Goal: Task Accomplishment & Management: Manage account settings

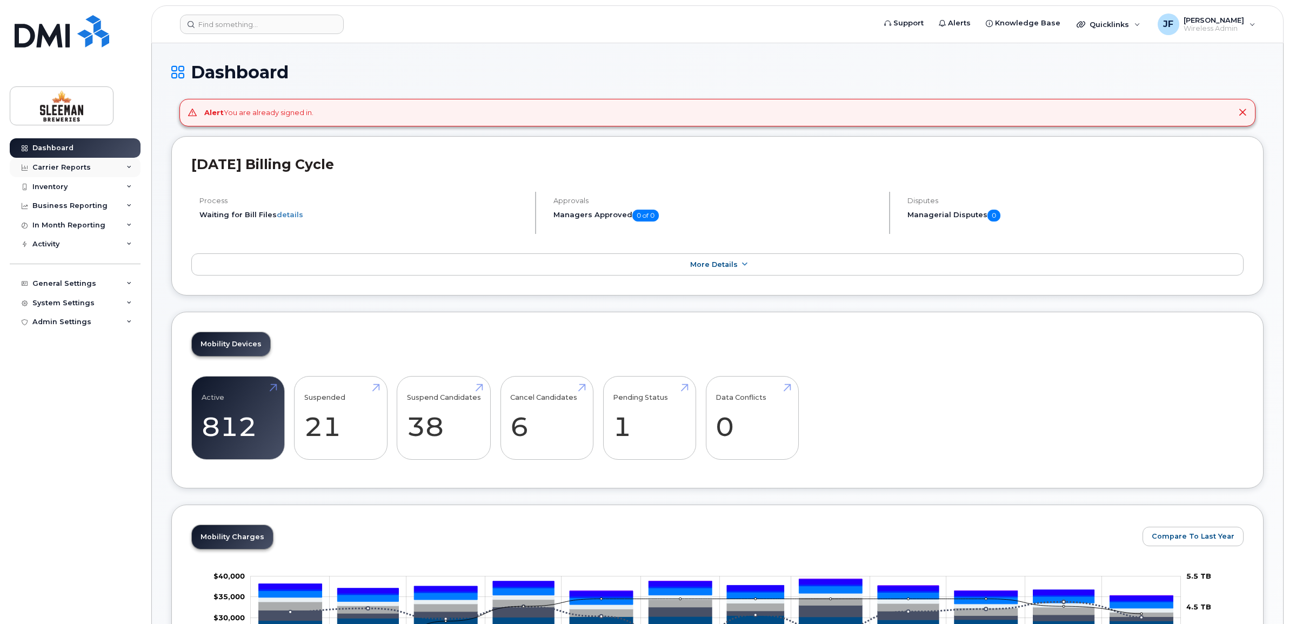
click at [56, 169] on div "Carrier Reports" at bounding box center [61, 167] width 58 height 9
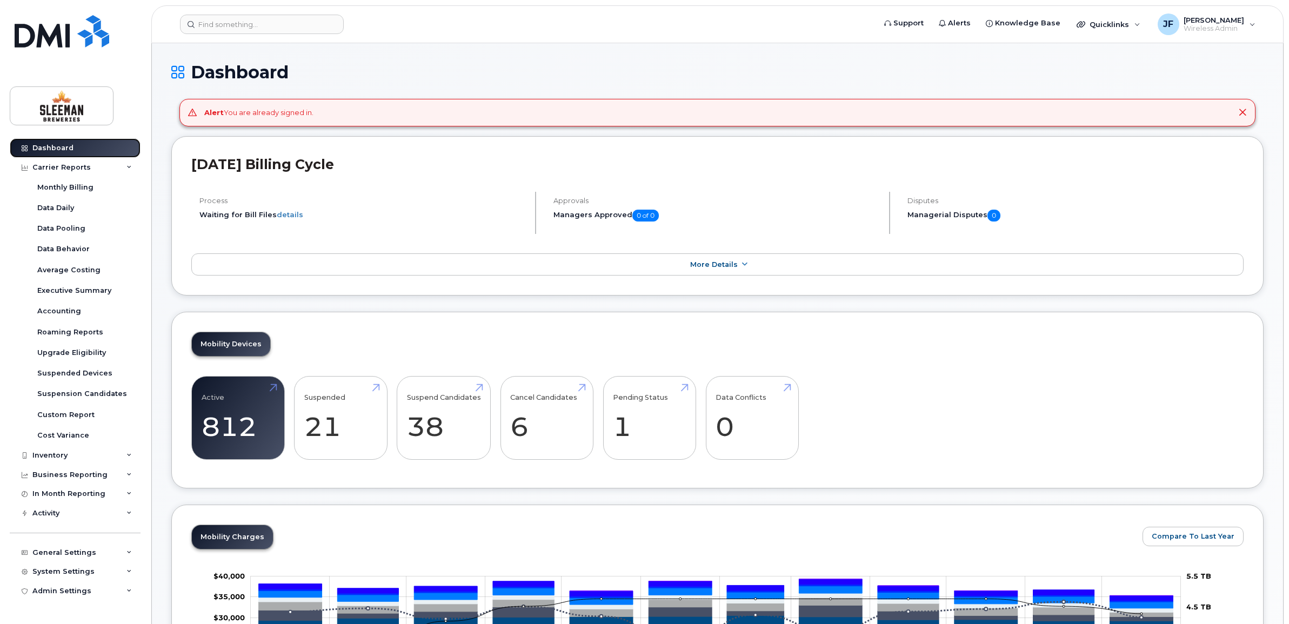
click at [56, 148] on div "Dashboard" at bounding box center [52, 148] width 41 height 9
click at [56, 170] on div "Carrier Reports" at bounding box center [61, 167] width 58 height 9
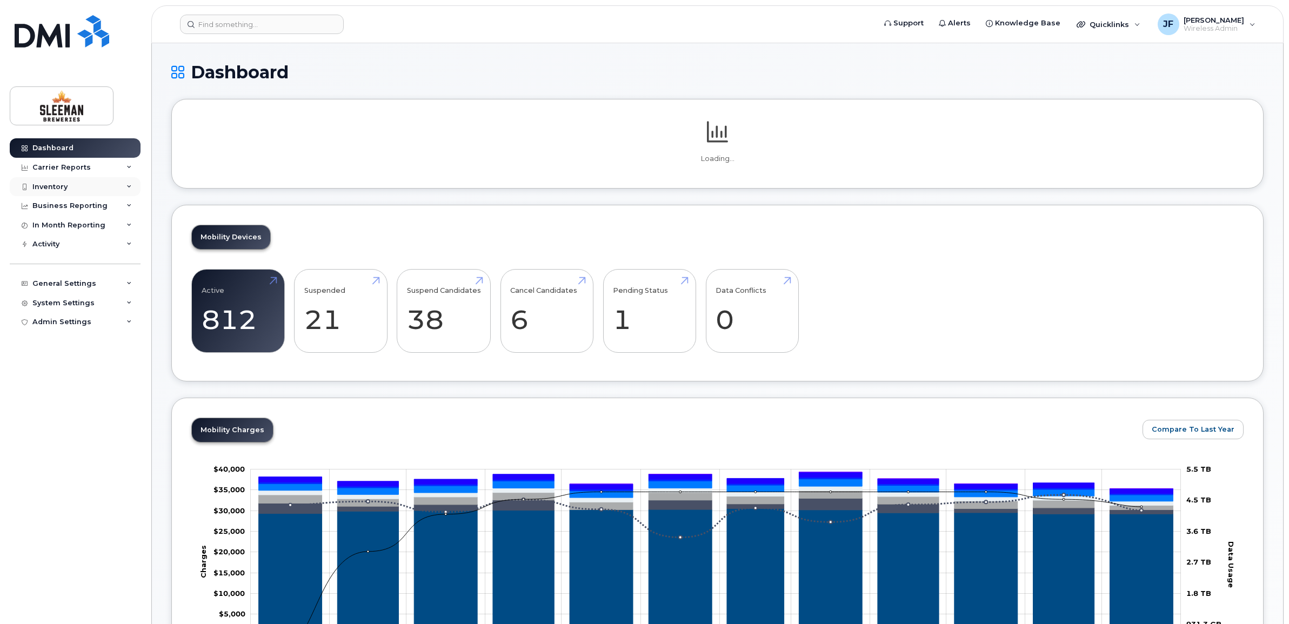
click at [52, 185] on div "Inventory" at bounding box center [49, 187] width 35 height 9
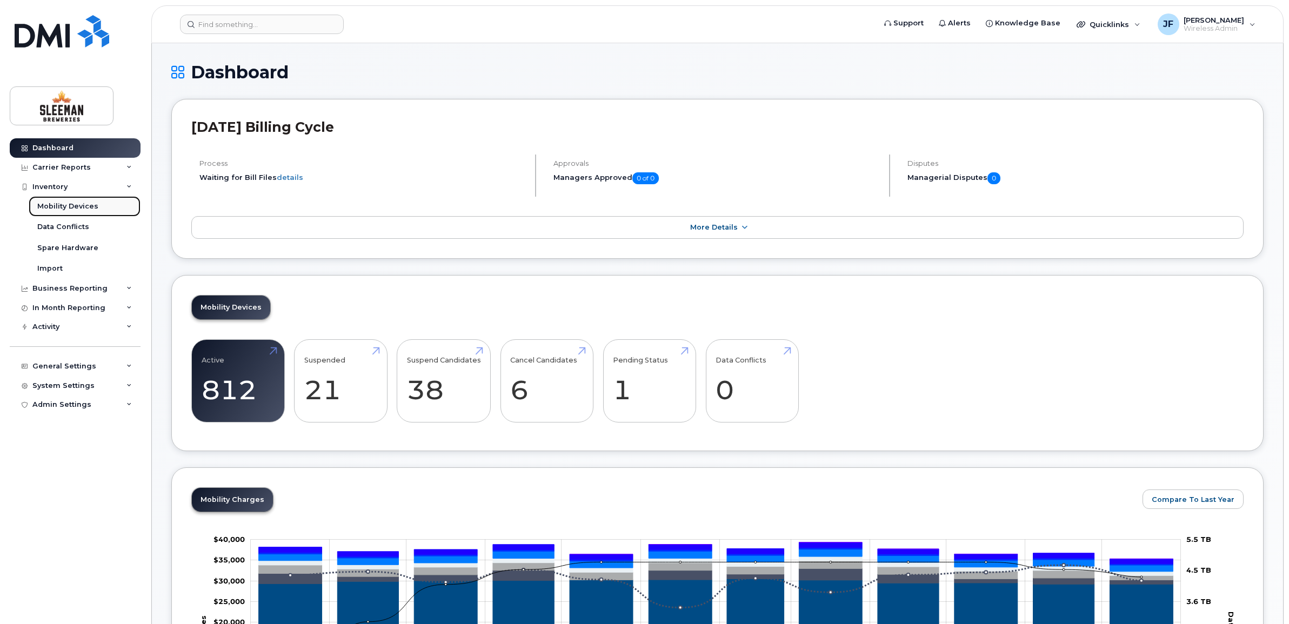
click at [73, 206] on div "Mobility Devices" at bounding box center [67, 207] width 61 height 10
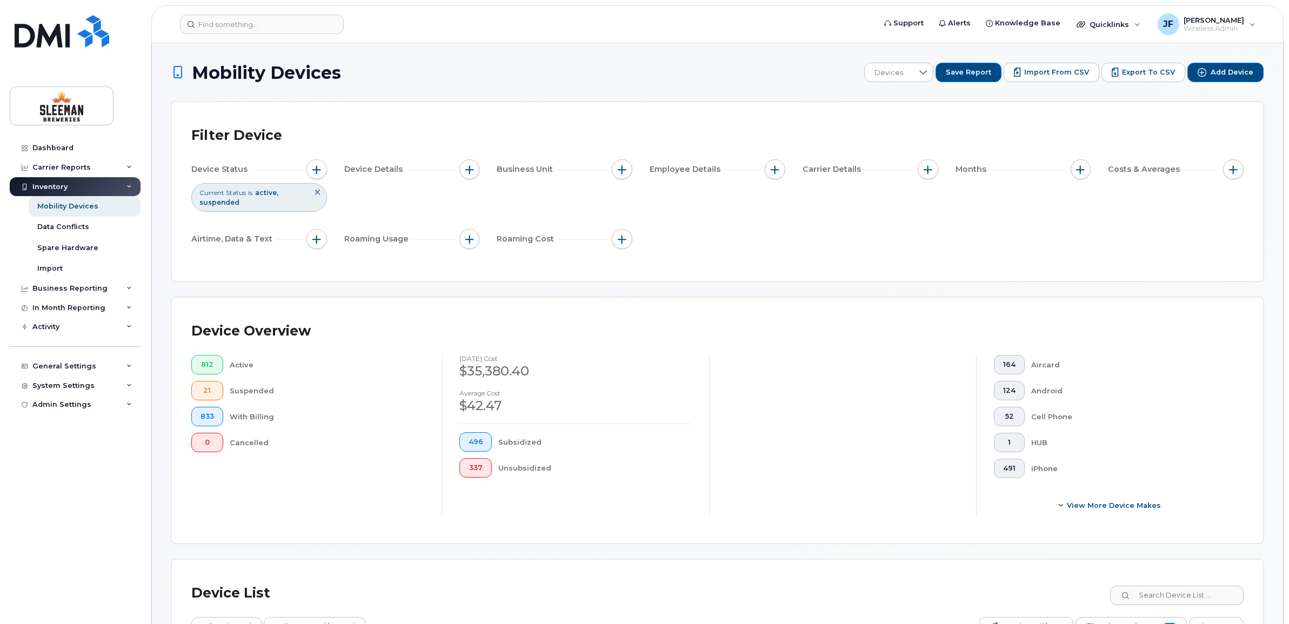
scroll to position [68, 0]
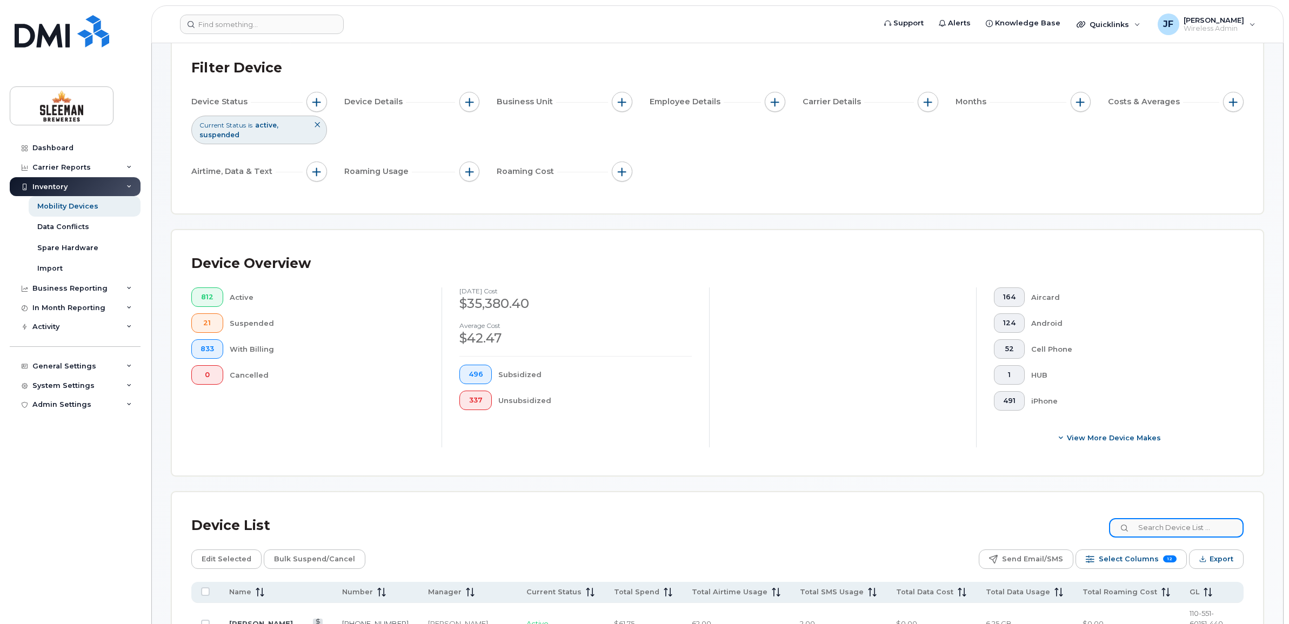
paste input "226-332-8078"
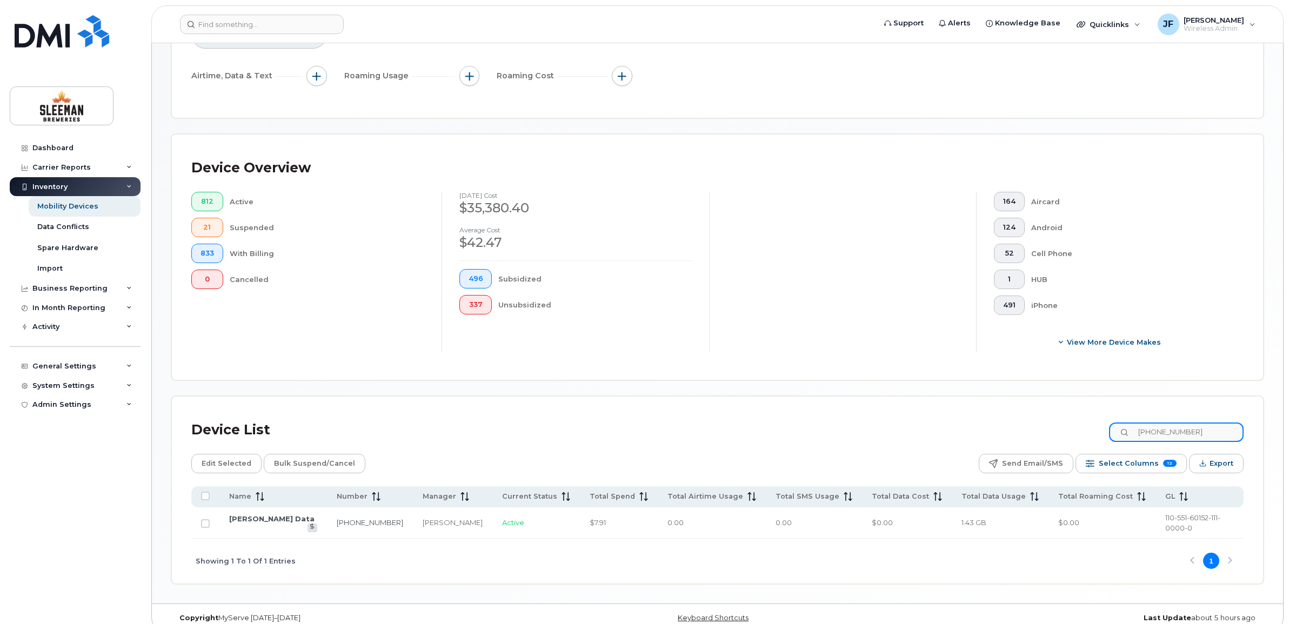
scroll to position [168, 0]
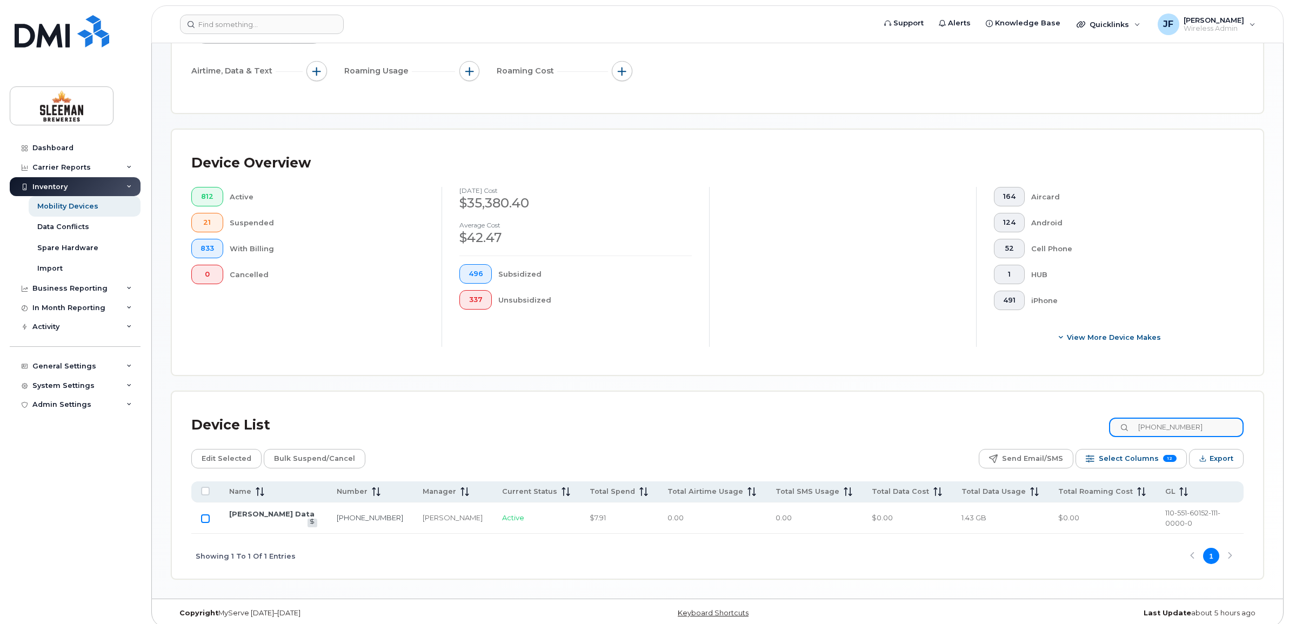
type input "226-332-8078"
click at [208, 515] on input "Row Unselected" at bounding box center [205, 519] width 9 height 9
checkbox input "true"
click at [284, 517] on link "Jessica Fisher Data" at bounding box center [271, 514] width 85 height 9
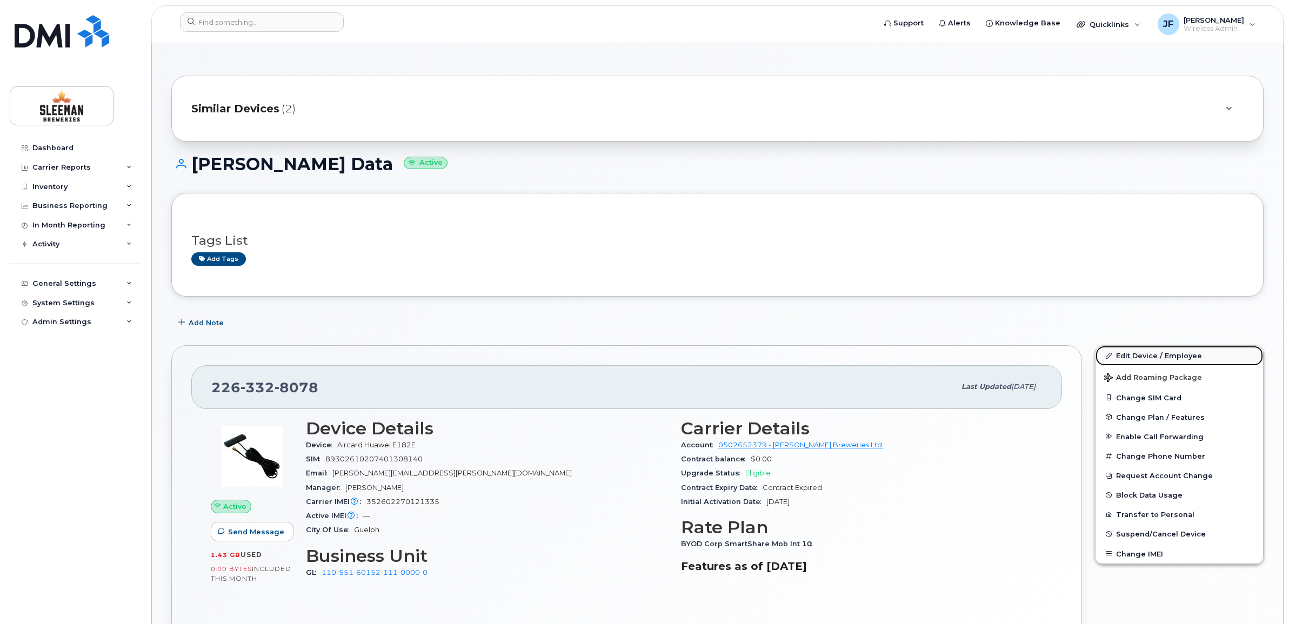
click at [1128, 352] on link "Edit Device / Employee" at bounding box center [1180, 355] width 168 height 19
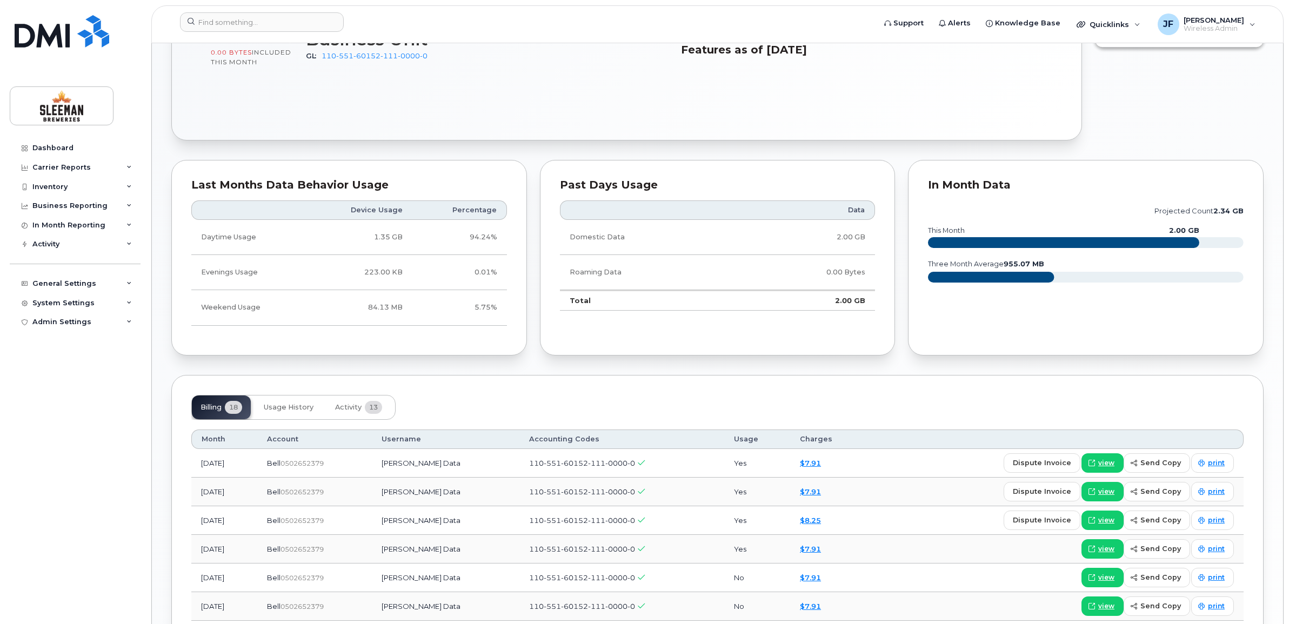
scroll to position [541, 0]
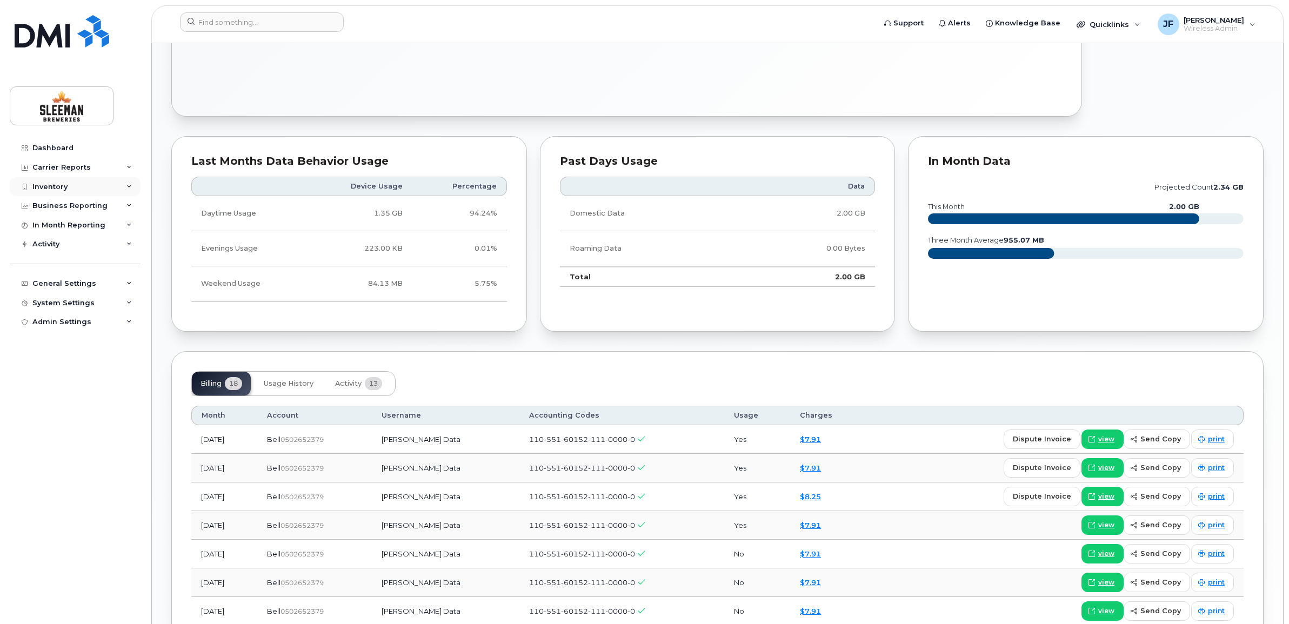
click at [54, 187] on div "Inventory" at bounding box center [49, 187] width 35 height 9
click at [80, 203] on div "Mobility Devices" at bounding box center [67, 207] width 61 height 10
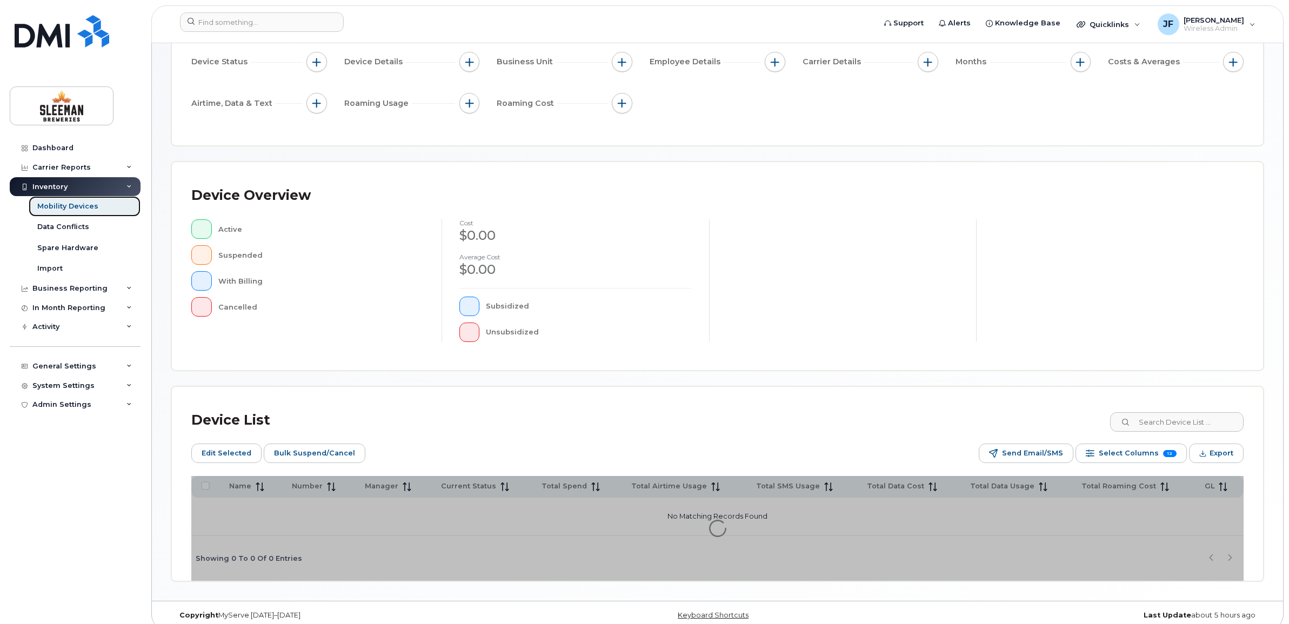
scroll to position [139, 0]
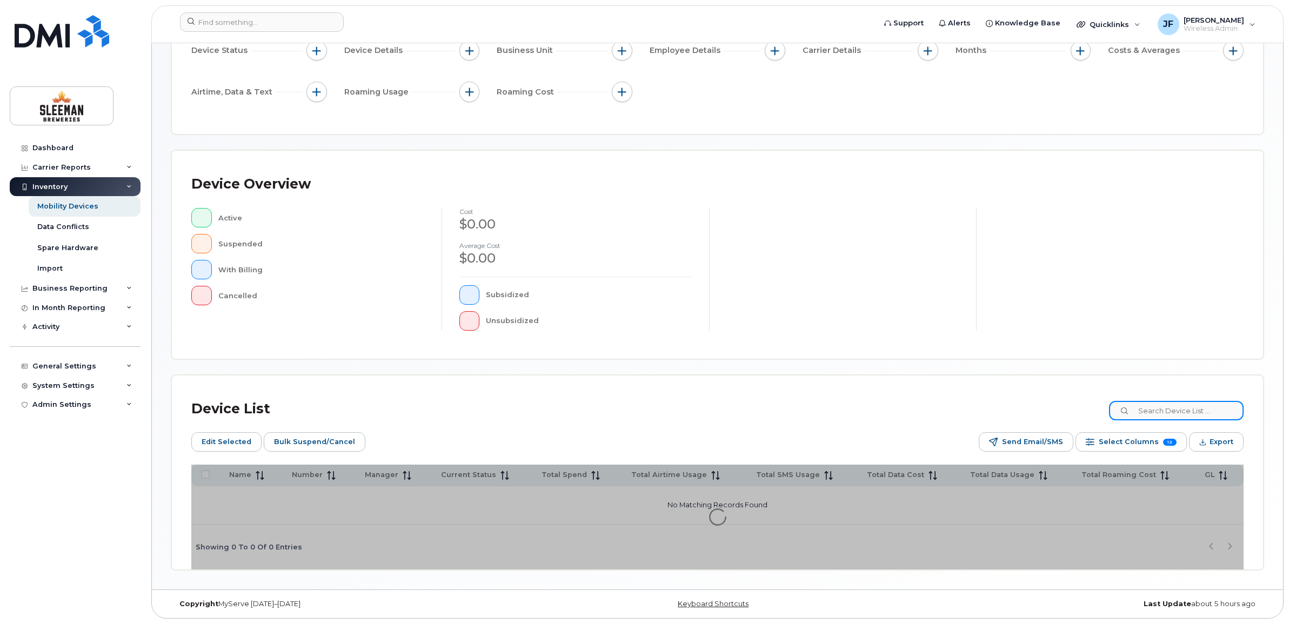
click at [1168, 403] on input at bounding box center [1176, 410] width 135 height 19
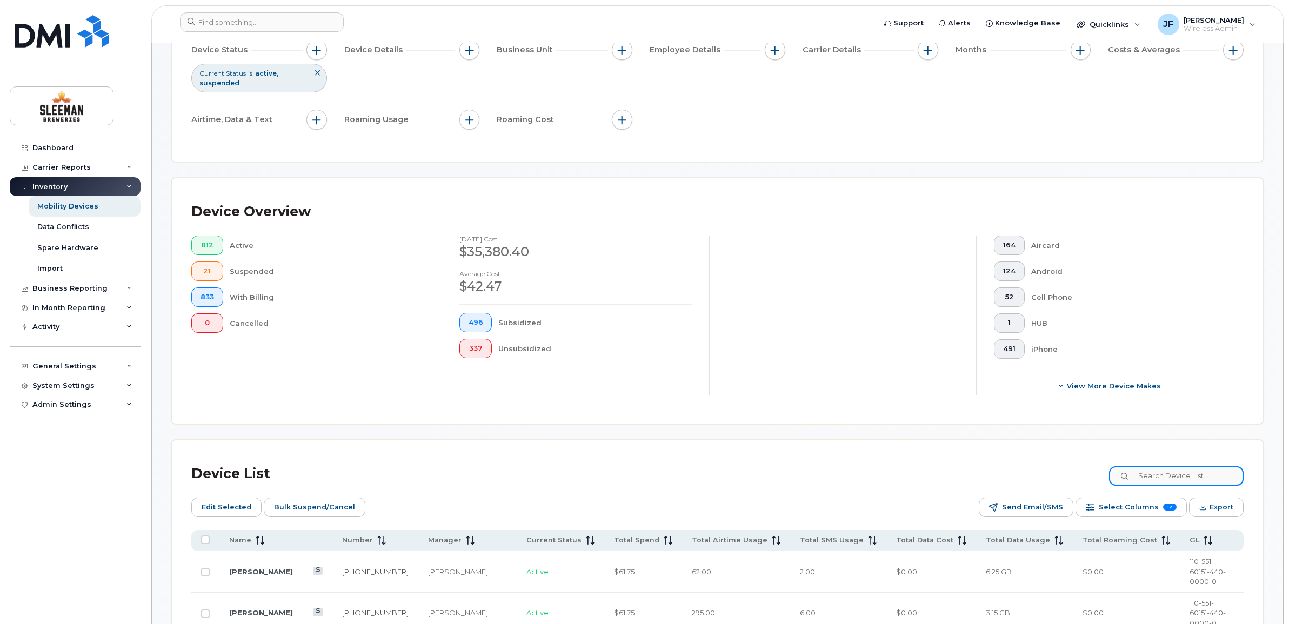
drag, startPoint x: 1172, startPoint y: 415, endPoint x: 1163, endPoint y: 476, distance: 61.2
type input "[PHONE_NUMBER]"
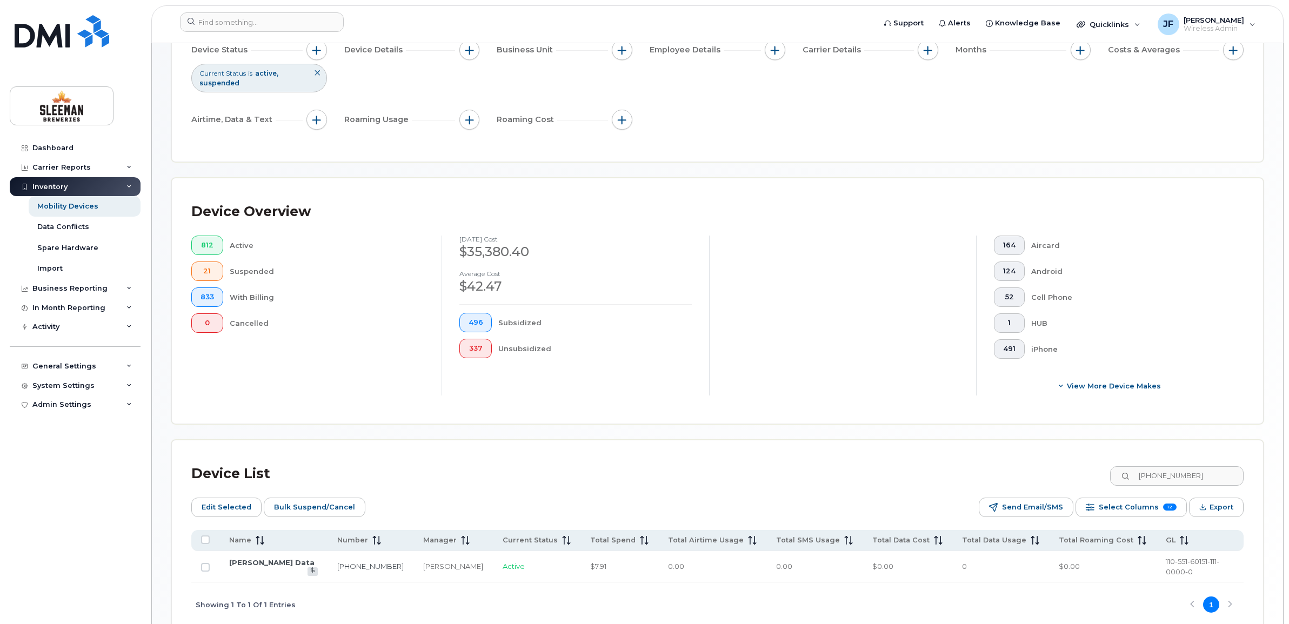
click at [581, 555] on td "[PERSON_NAME] Data" at bounding box center [620, 566] width 78 height 31
click at [274, 558] on link "[PERSON_NAME] Data" at bounding box center [271, 562] width 85 height 9
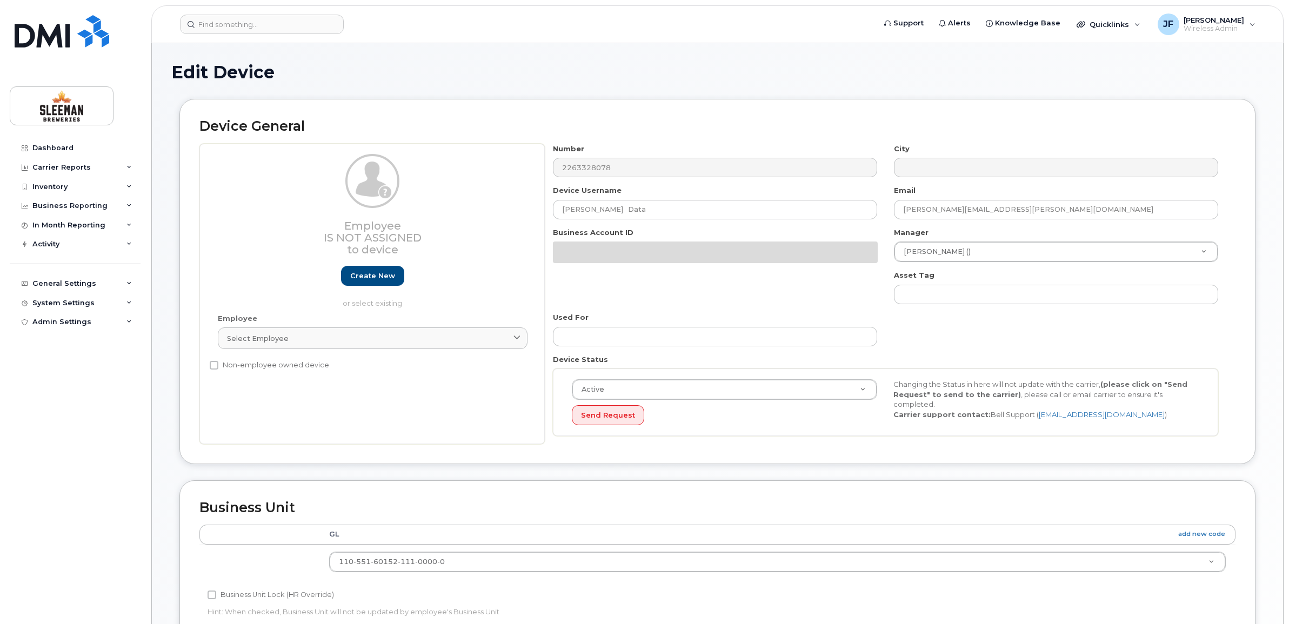
select select "9063165"
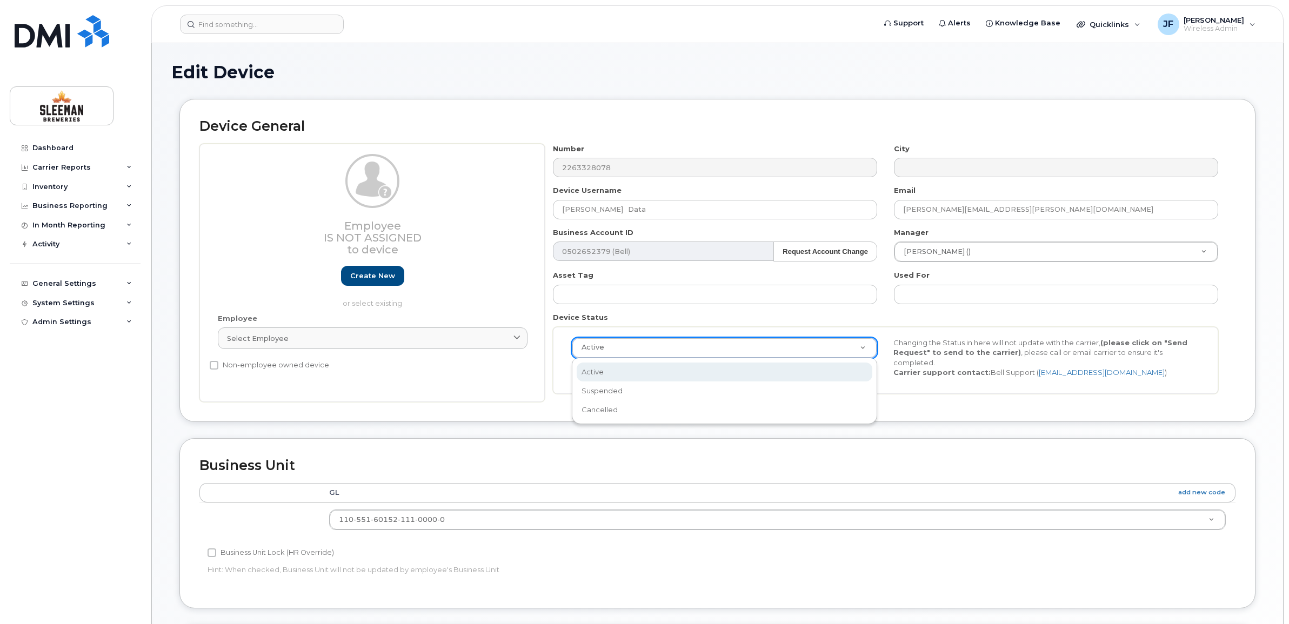
drag, startPoint x: 665, startPoint y: 350, endPoint x: 654, endPoint y: 353, distance: 11.8
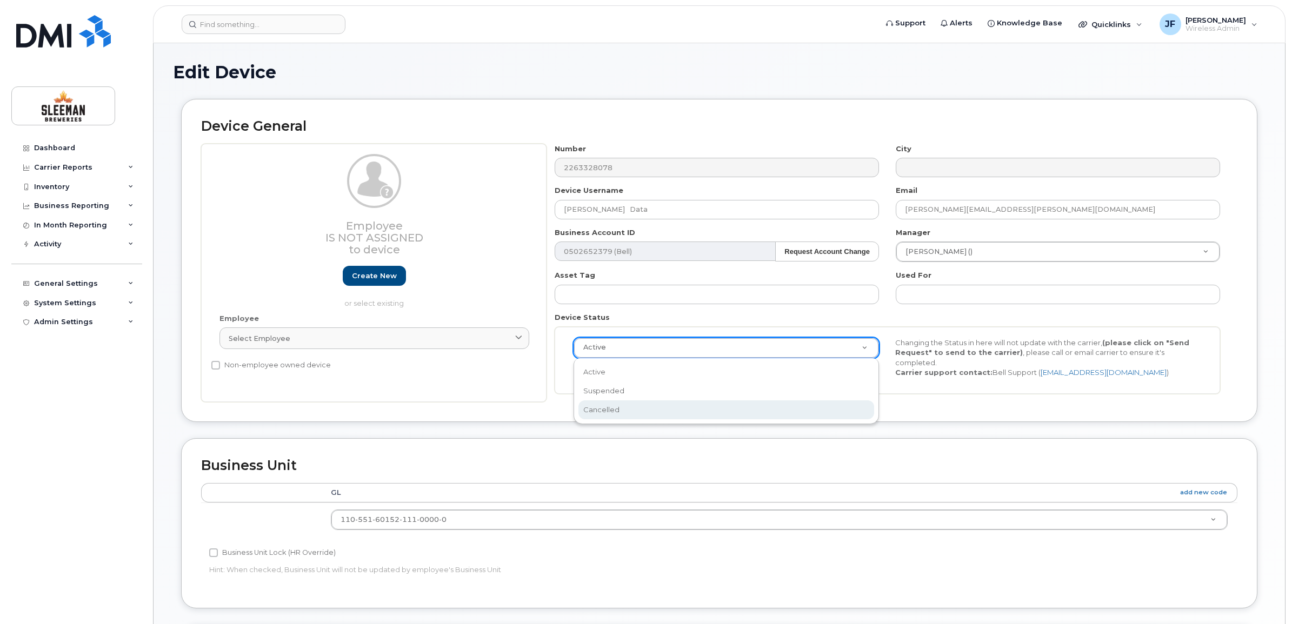
scroll to position [0, 3]
select select "cancelled"
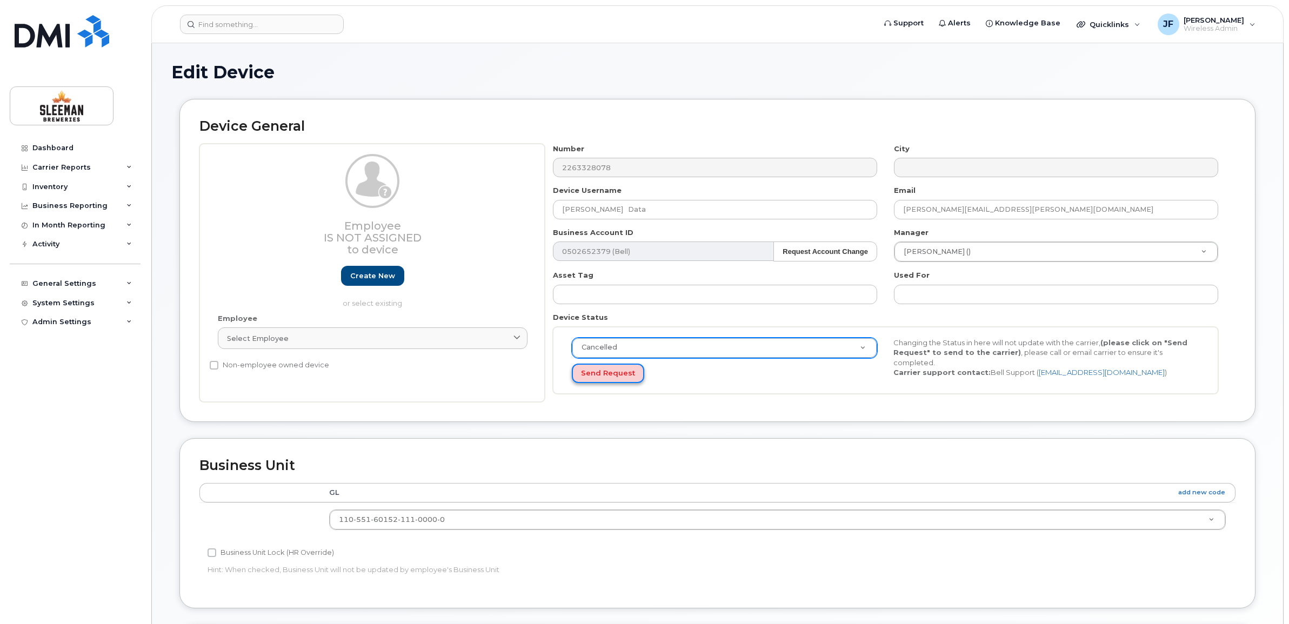
click at [609, 376] on button "Send Request" at bounding box center [608, 374] width 72 height 20
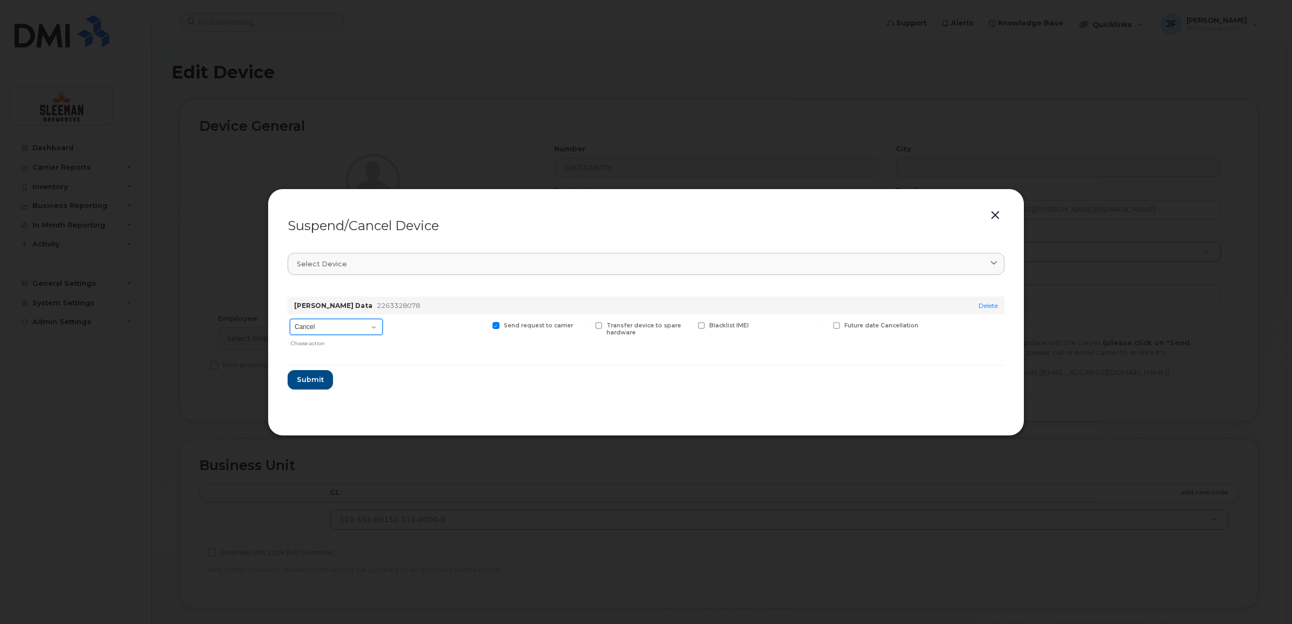
click at [342, 329] on select "Cancel Suspend - Extend Suspension Suspend - Reduced Rate Suspend - Full Rate S…" at bounding box center [336, 327] width 93 height 16
click at [322, 378] on span "Submit" at bounding box center [309, 380] width 27 height 10
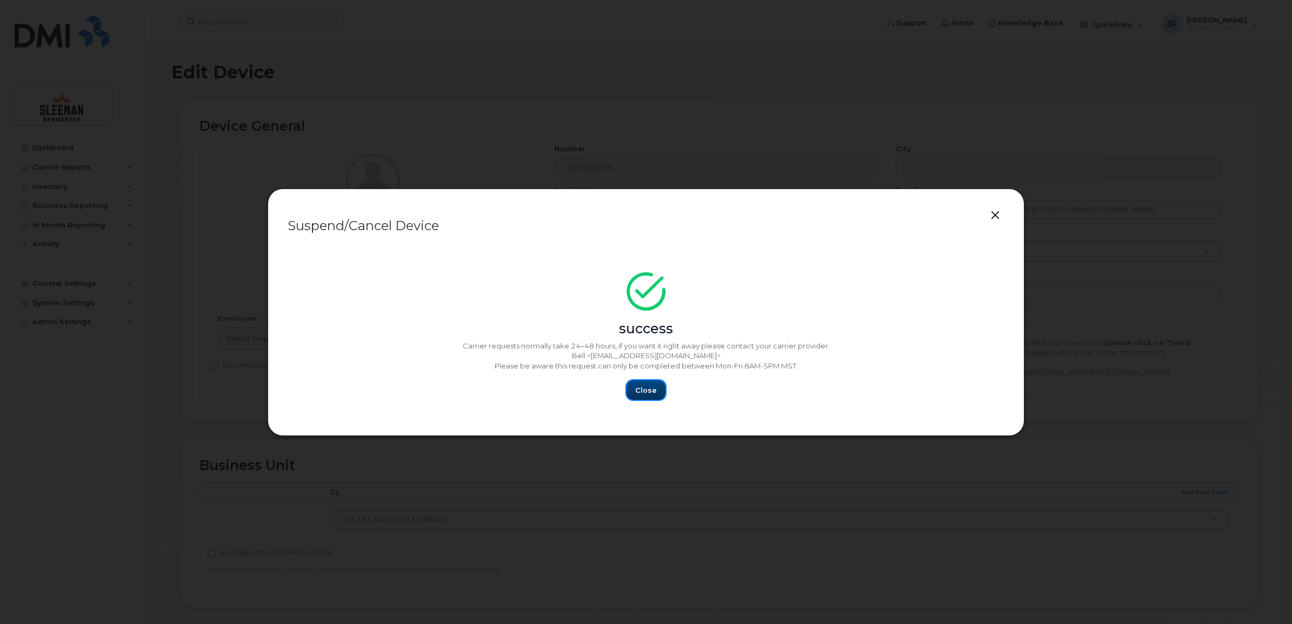
click at [642, 393] on span "Close" at bounding box center [646, 390] width 22 height 10
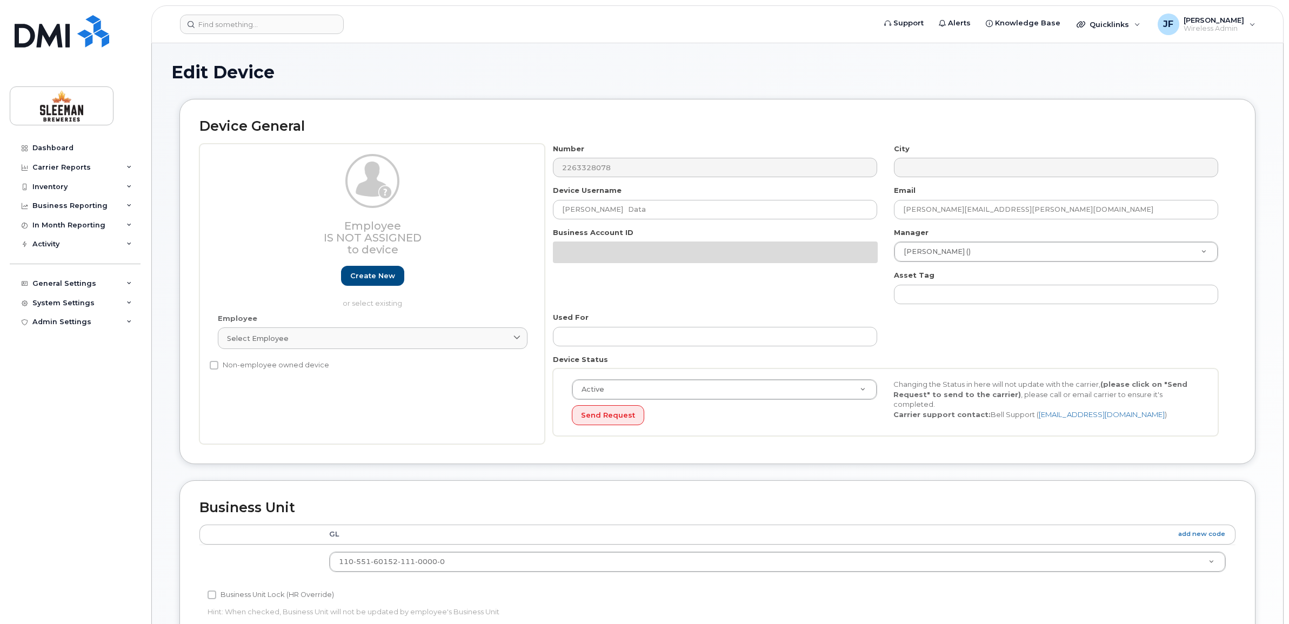
select select "9063165"
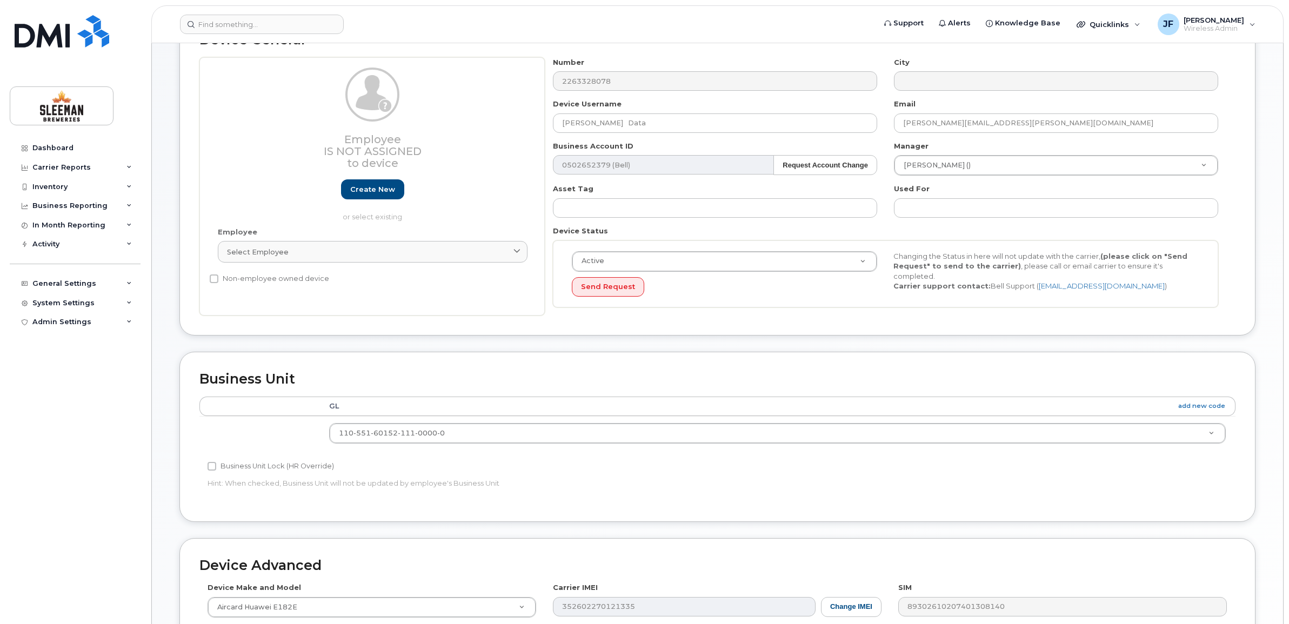
scroll to position [68, 0]
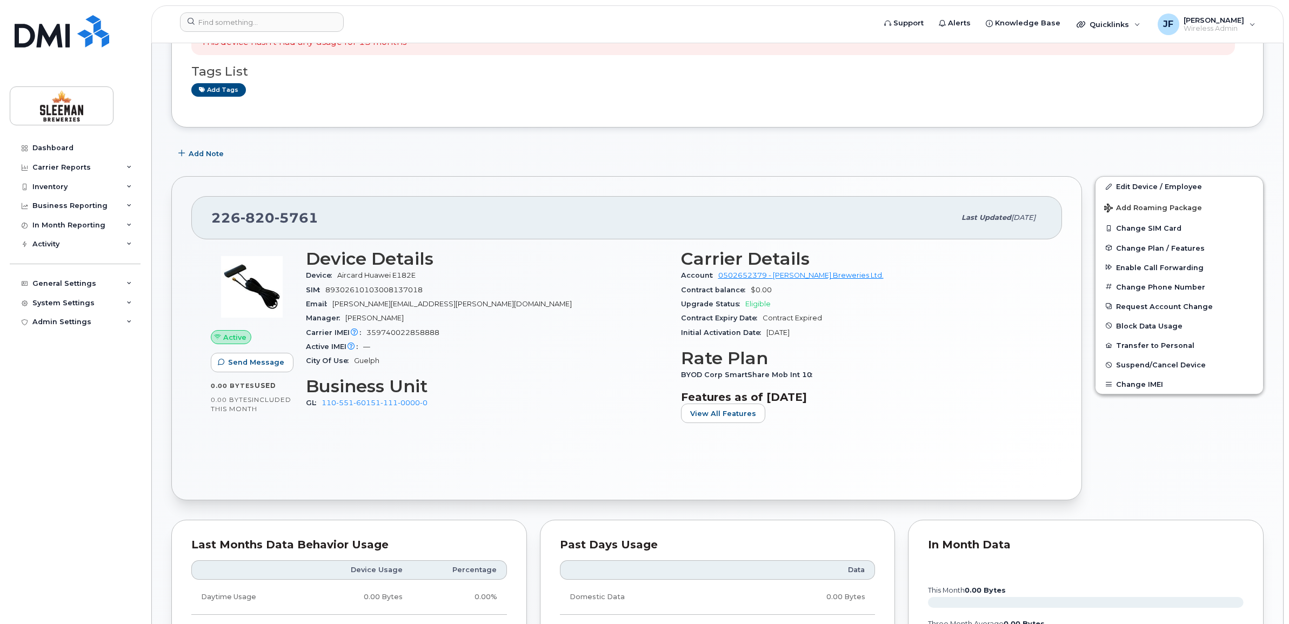
scroll to position [203, 0]
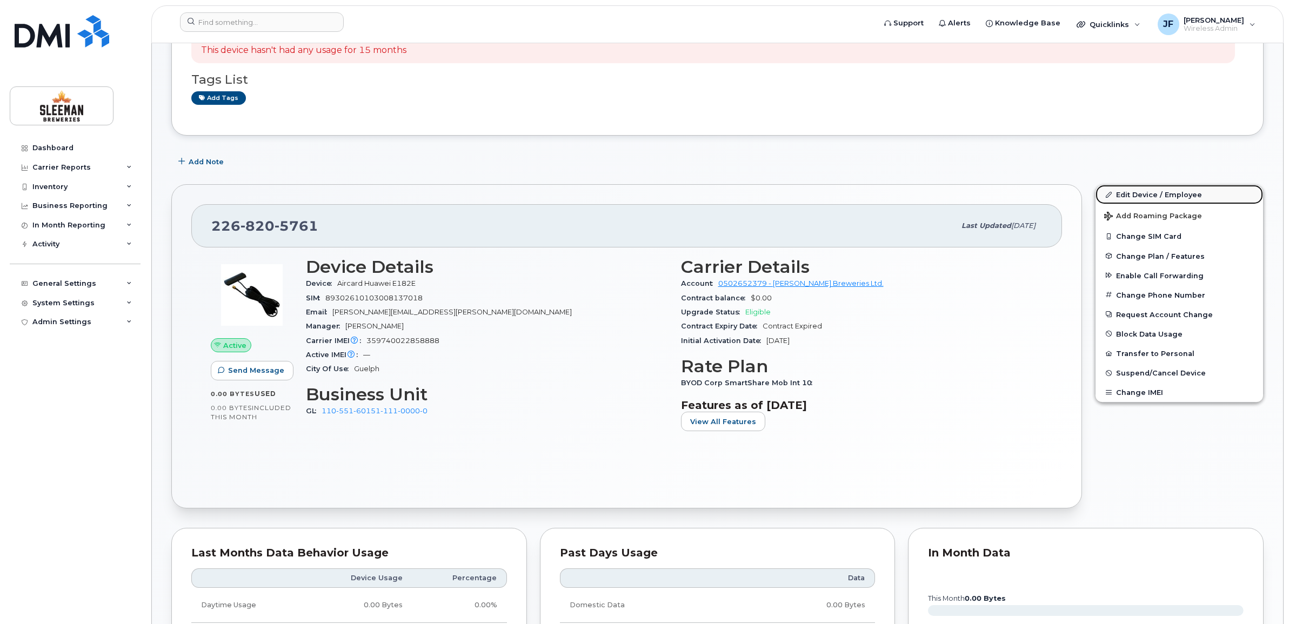
click at [1147, 191] on link "Edit Device / Employee" at bounding box center [1180, 194] width 168 height 19
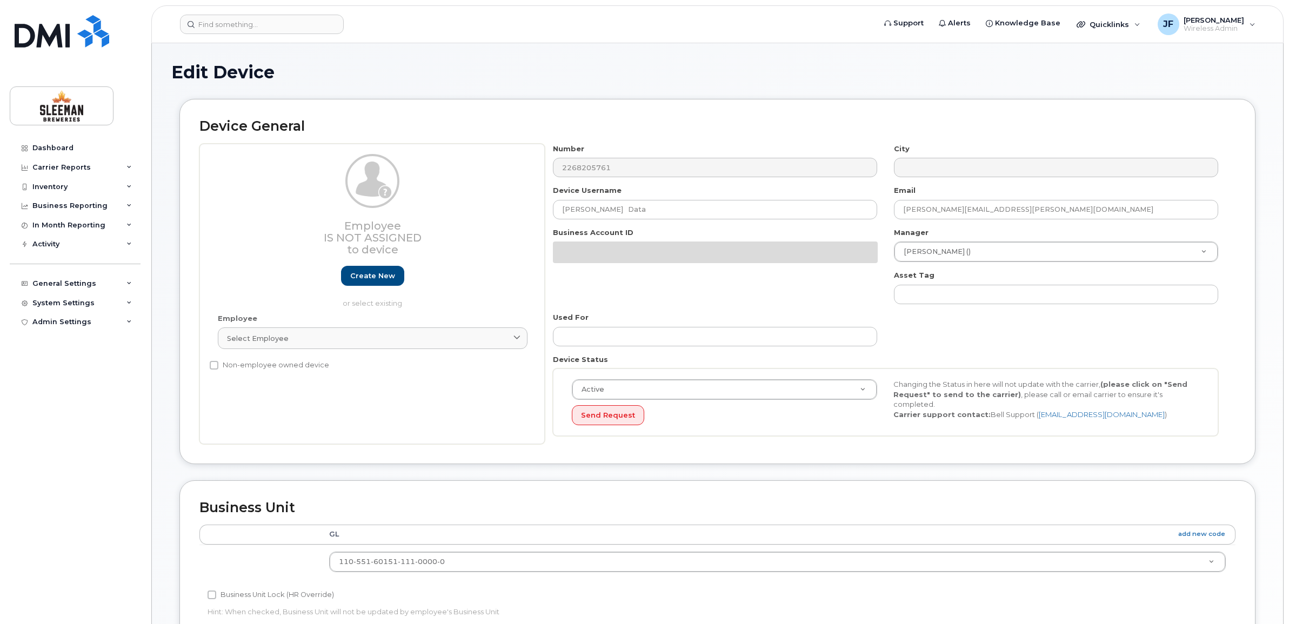
select select "9063161"
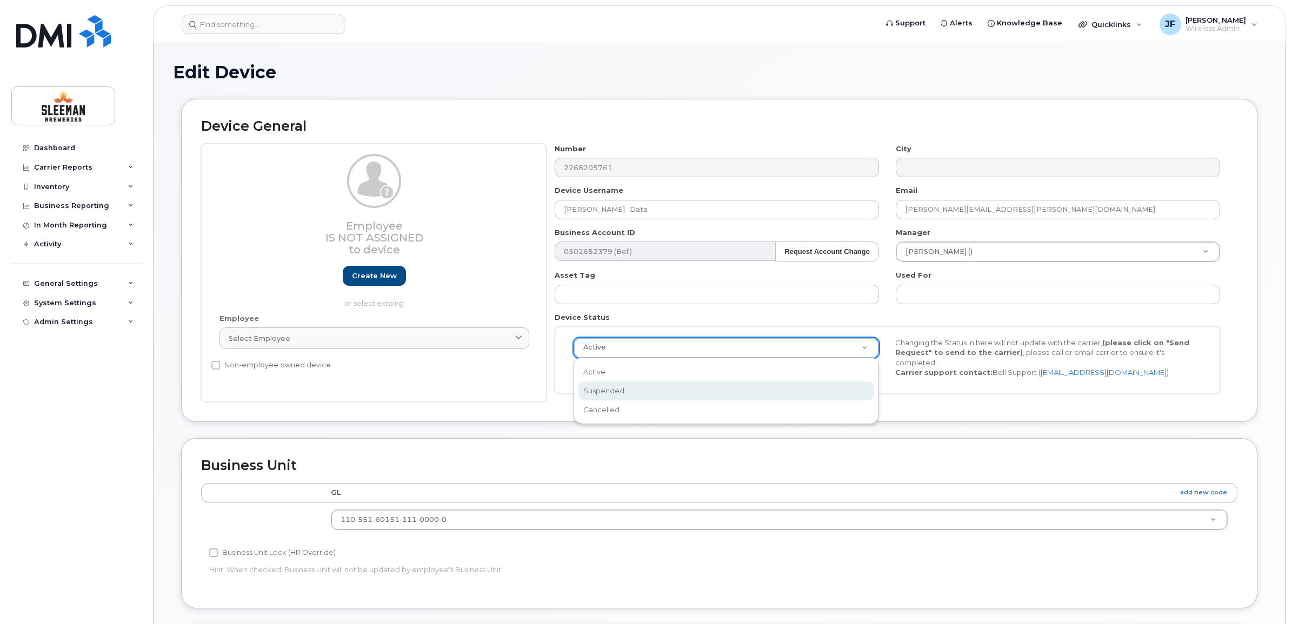
scroll to position [0, 3]
drag, startPoint x: 606, startPoint y: 396, endPoint x: 605, endPoint y: 404, distance: 8.1
select select "cancelled"
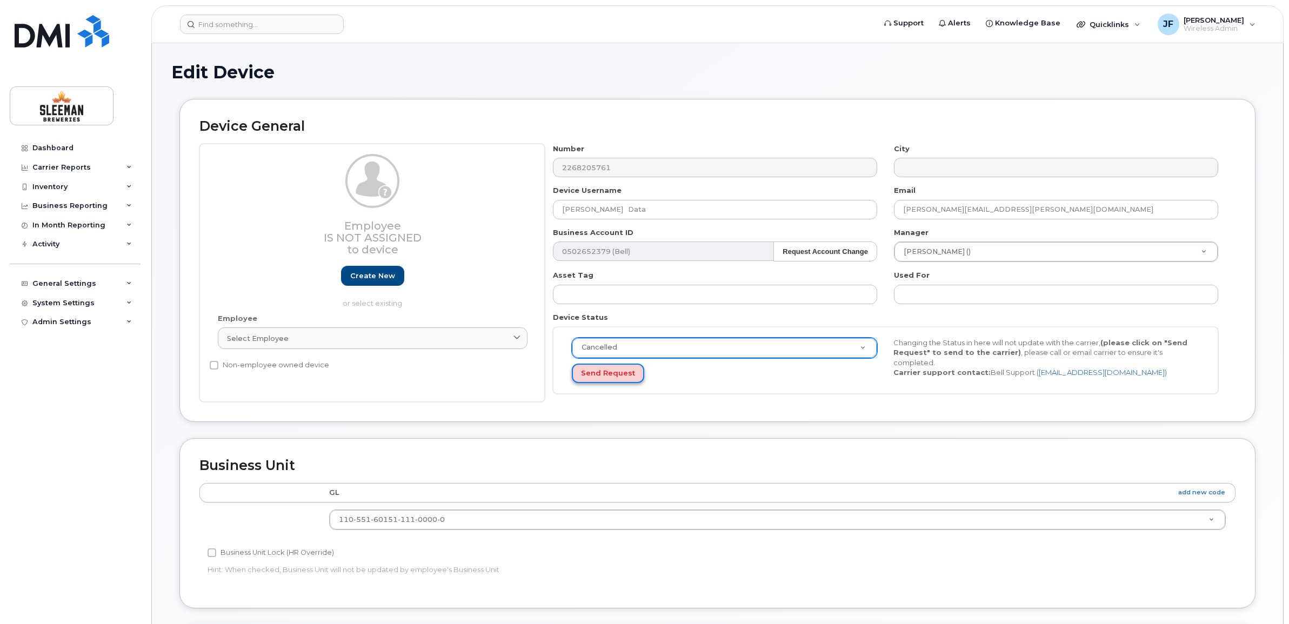
click at [608, 376] on button "Send Request" at bounding box center [608, 374] width 72 height 20
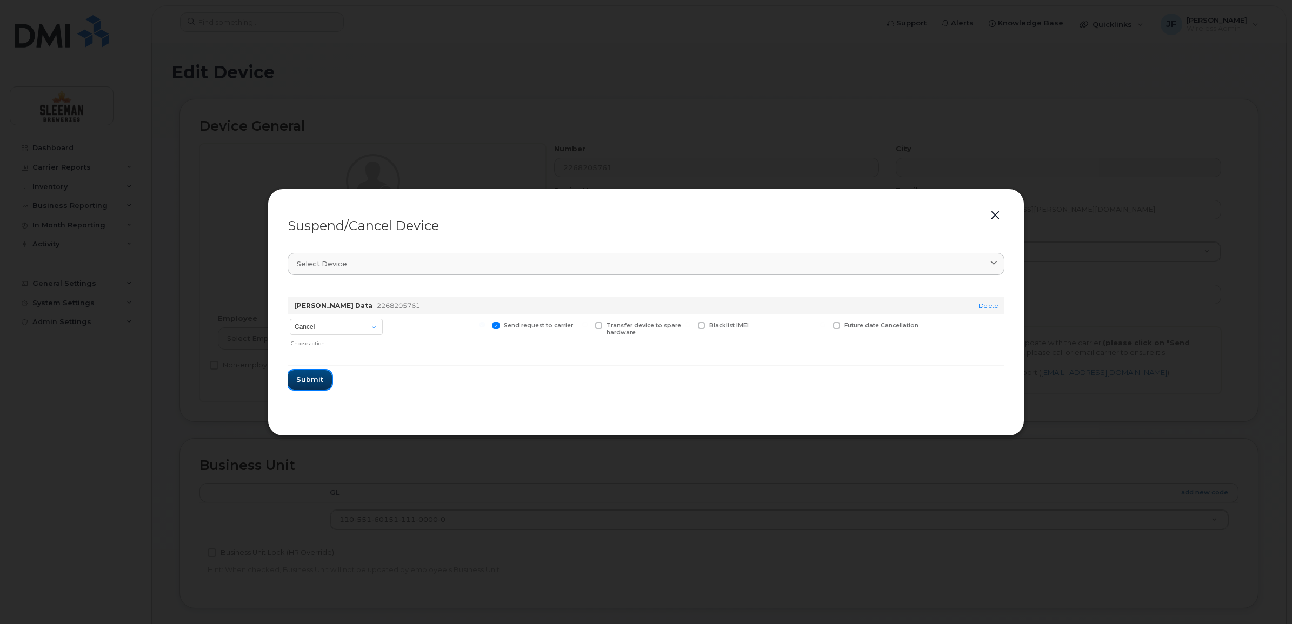
click at [310, 379] on span "Submit" at bounding box center [309, 380] width 27 height 10
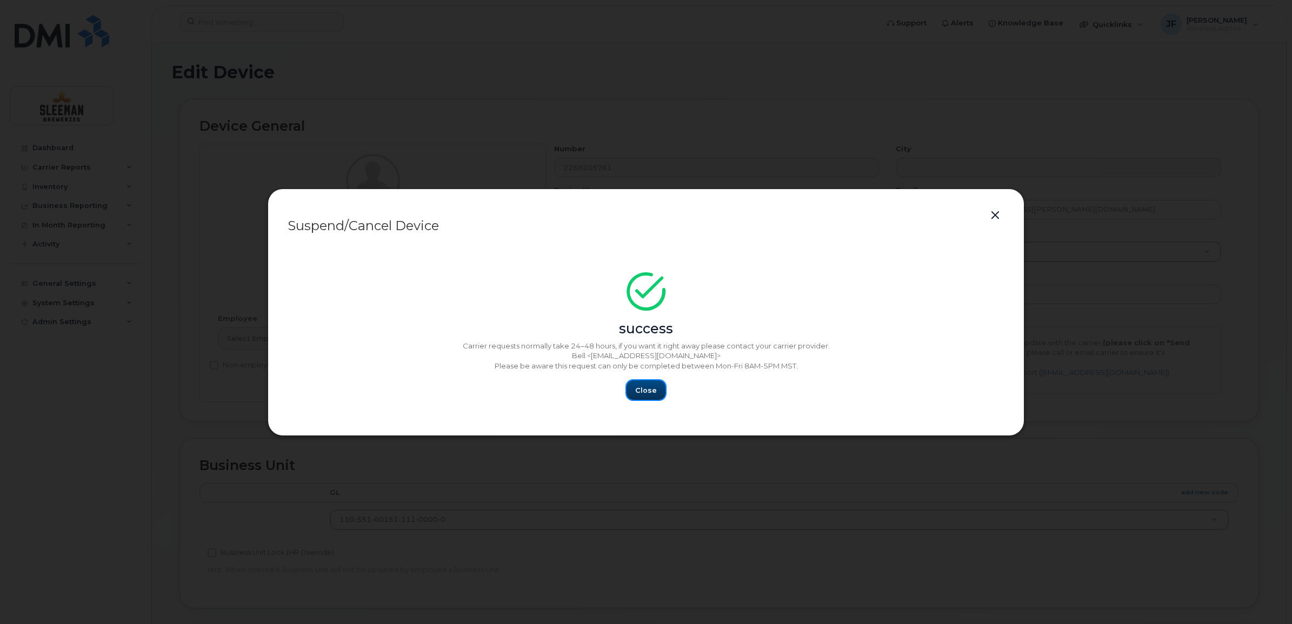
click at [654, 393] on span "Close" at bounding box center [646, 390] width 22 height 10
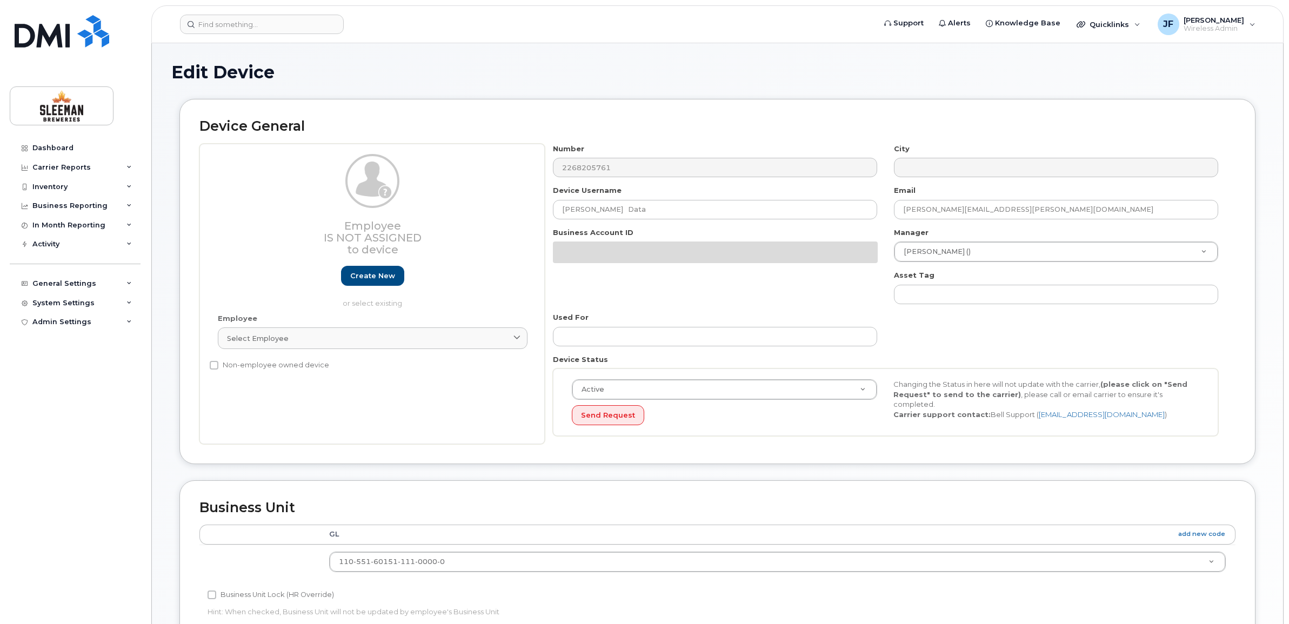
select select "9063161"
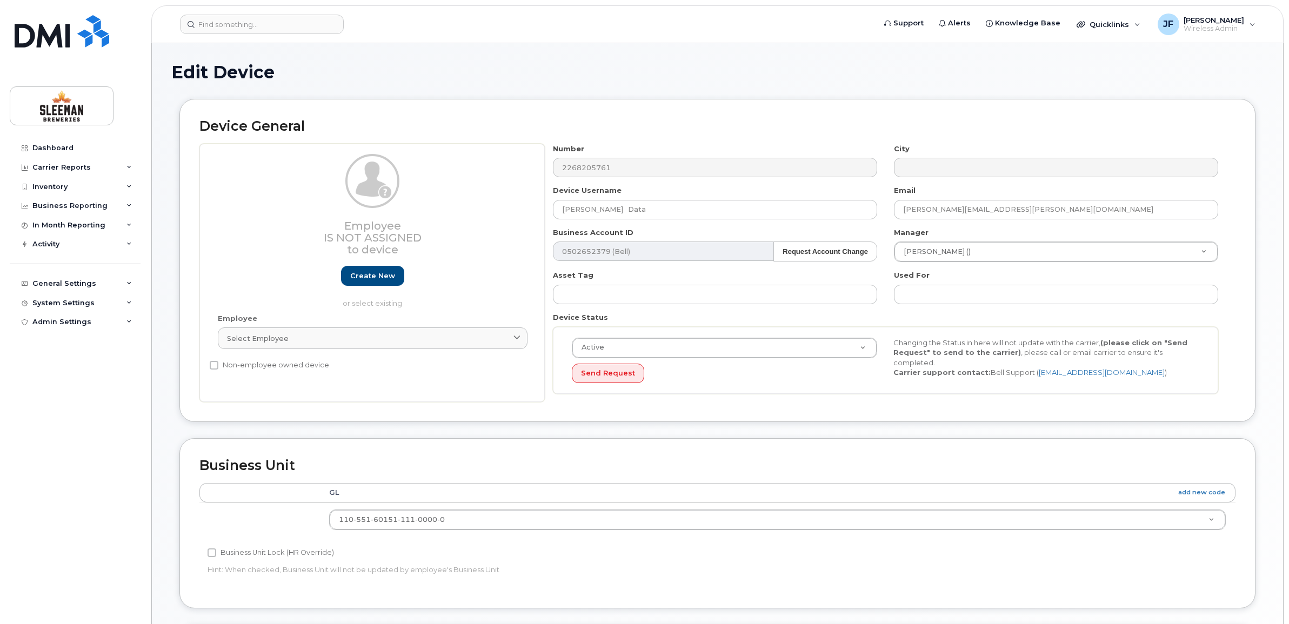
click at [690, 401] on div "Number 2268205761 City Device Username Matthew Pelton Data Email Matthew.Pelton…" at bounding box center [886, 273] width 682 height 259
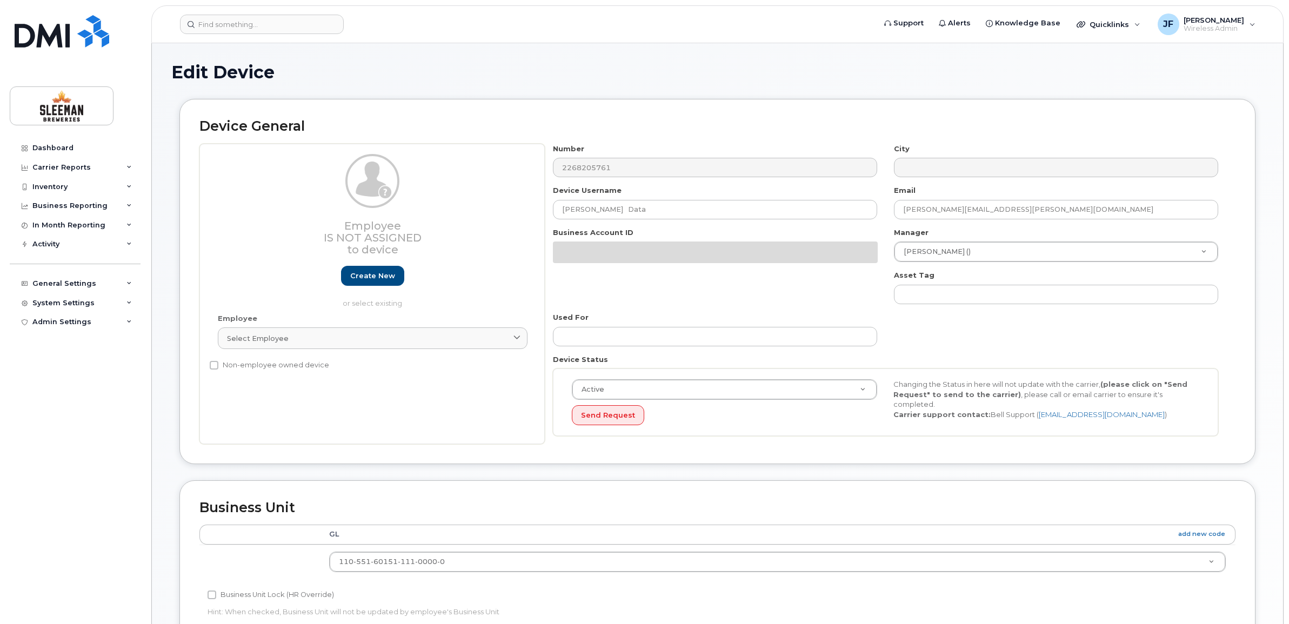
select select "9063161"
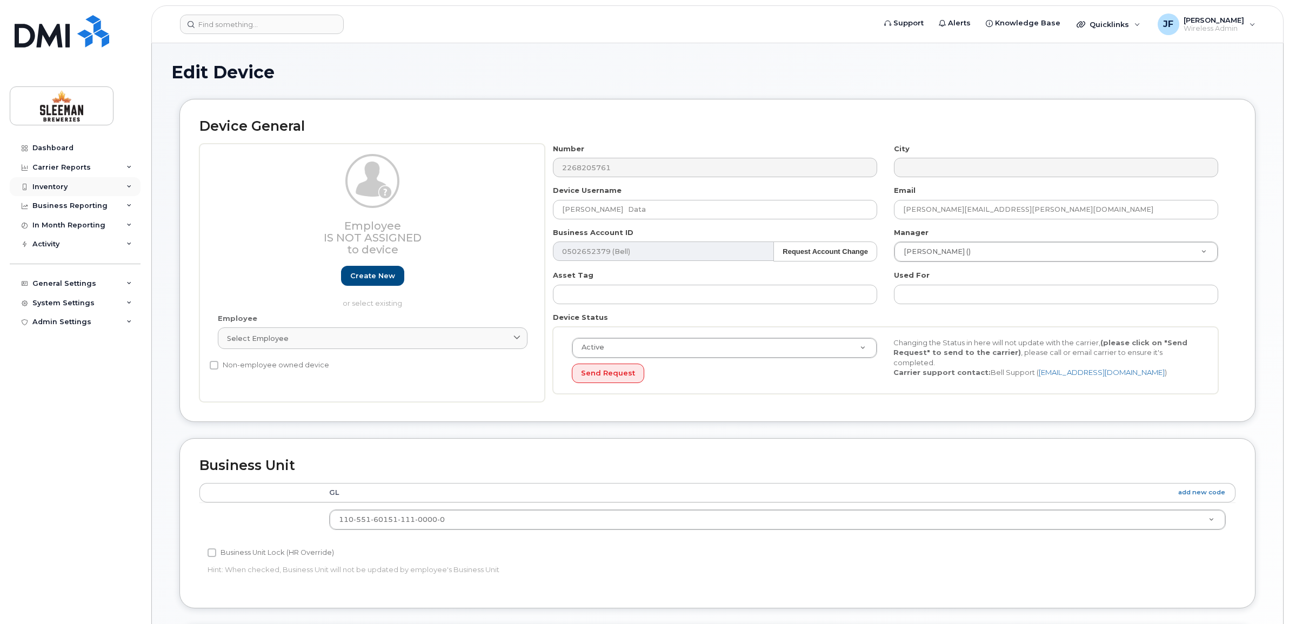
click at [57, 185] on div "Inventory" at bounding box center [49, 187] width 35 height 9
click at [59, 202] on link "Mobility Devices" at bounding box center [85, 206] width 112 height 21
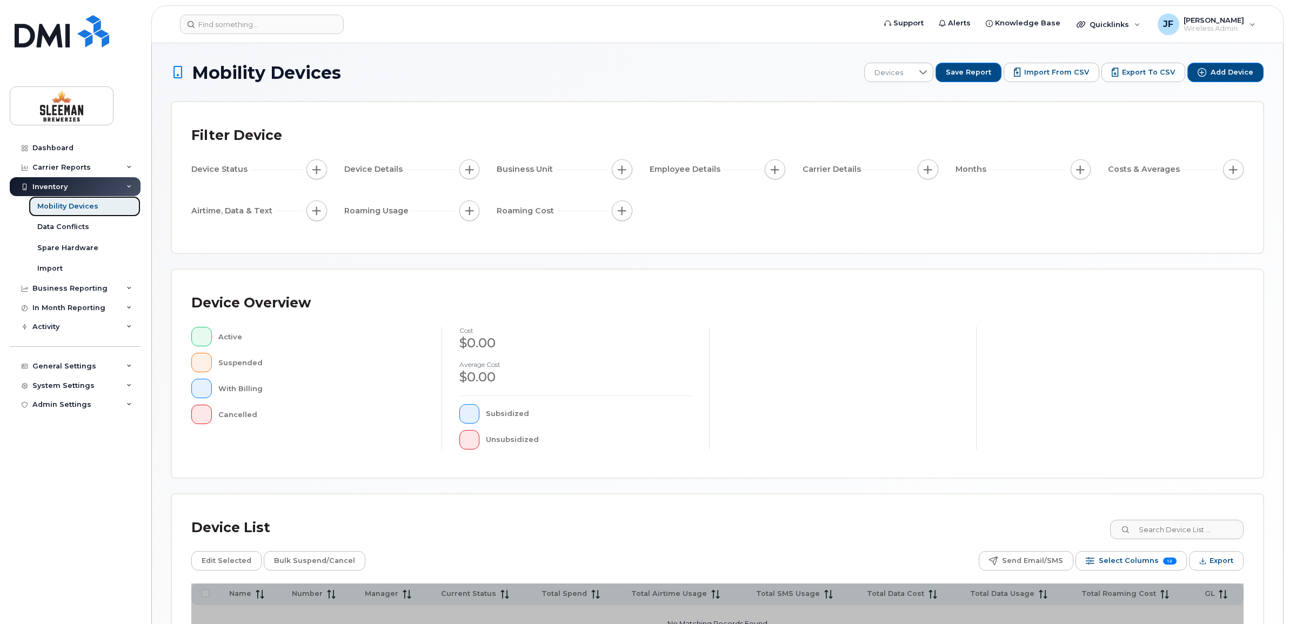
scroll to position [119, 0]
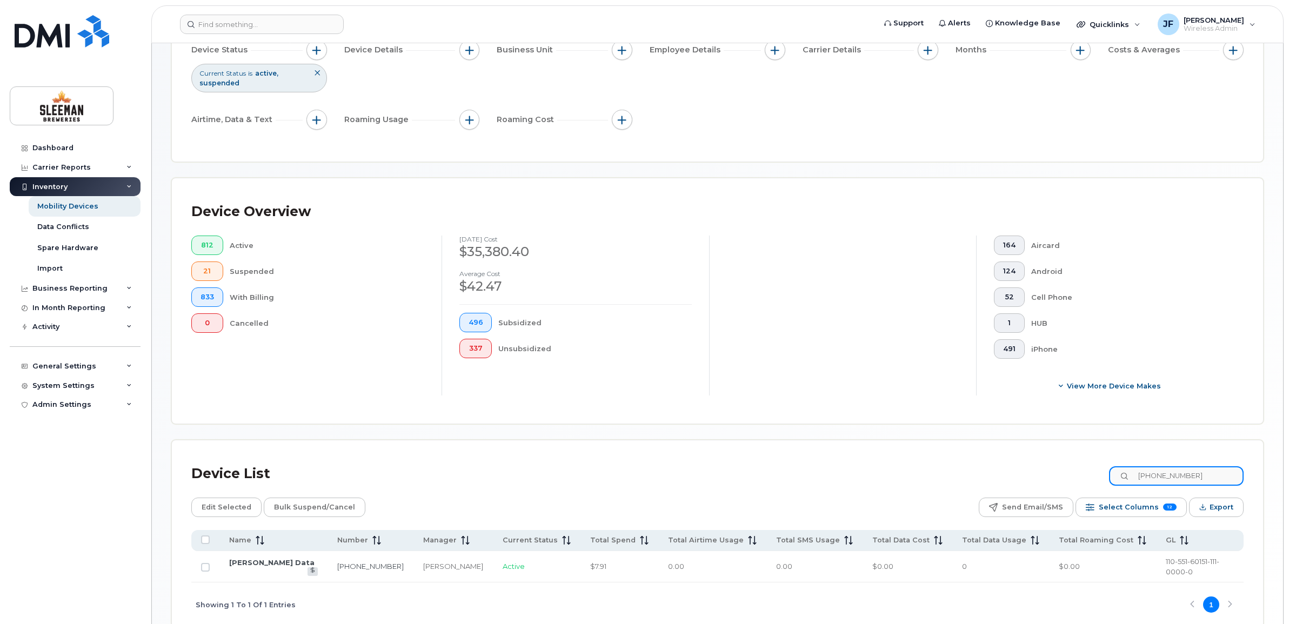
type input "[PHONE_NUMBER]"
